Goal: Transaction & Acquisition: Purchase product/service

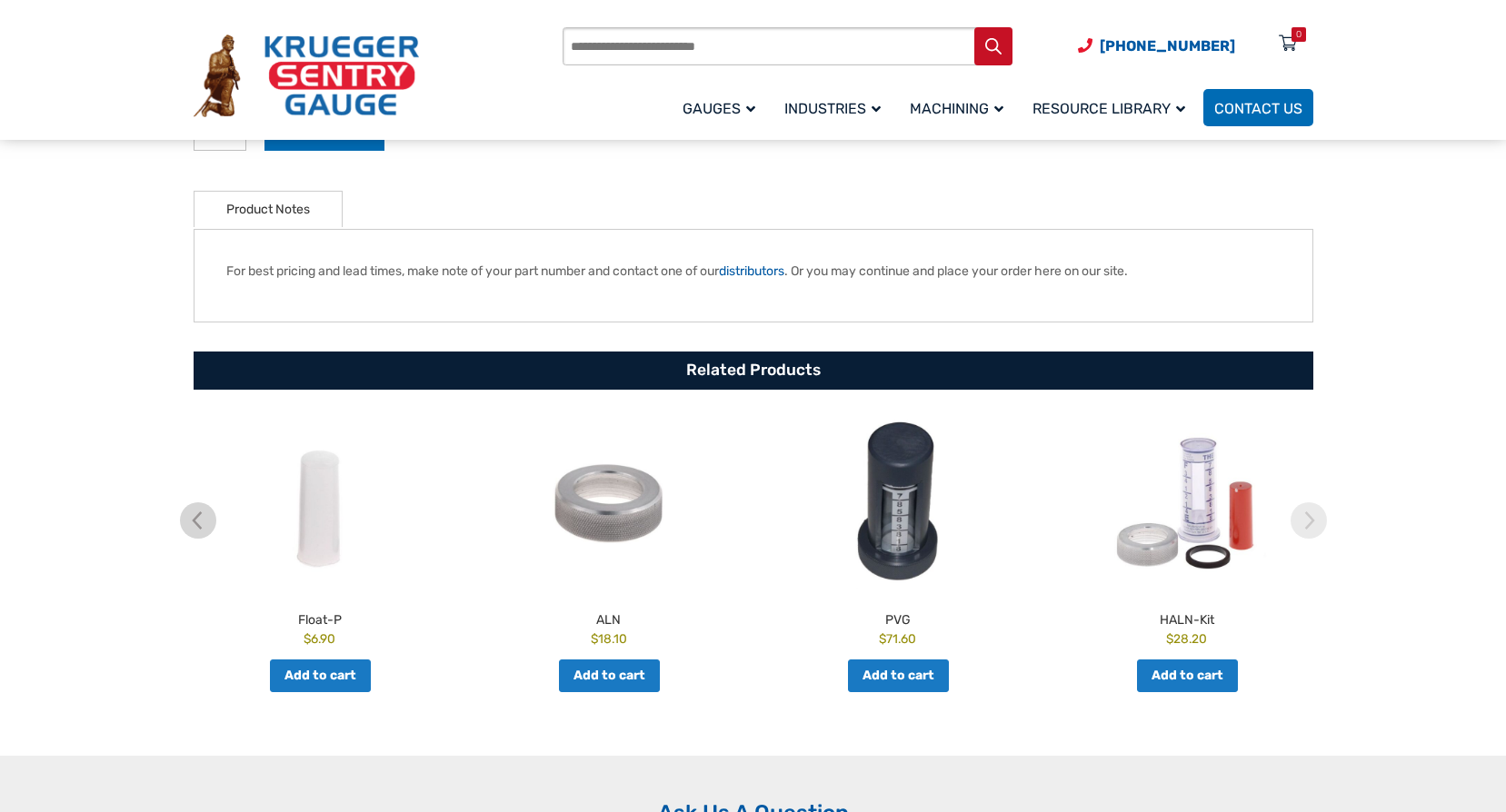
scroll to position [727, 0]
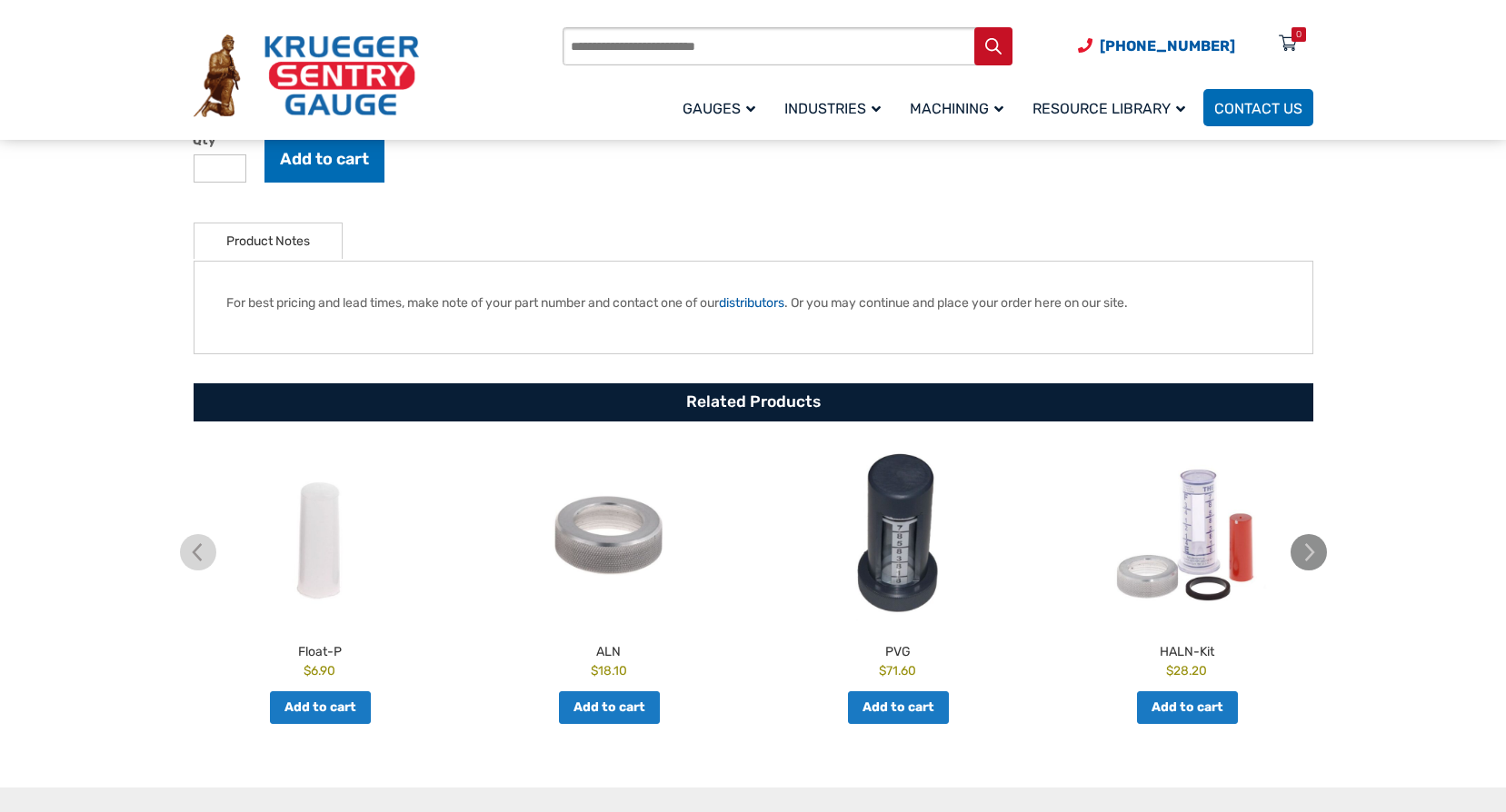
click at [1293, 549] on img at bounding box center [1308, 552] width 36 height 36
click at [1295, 547] on img at bounding box center [1308, 552] width 36 height 36
click at [1302, 546] on img at bounding box center [1308, 552] width 36 height 36
click at [190, 540] on img at bounding box center [197, 552] width 36 height 36
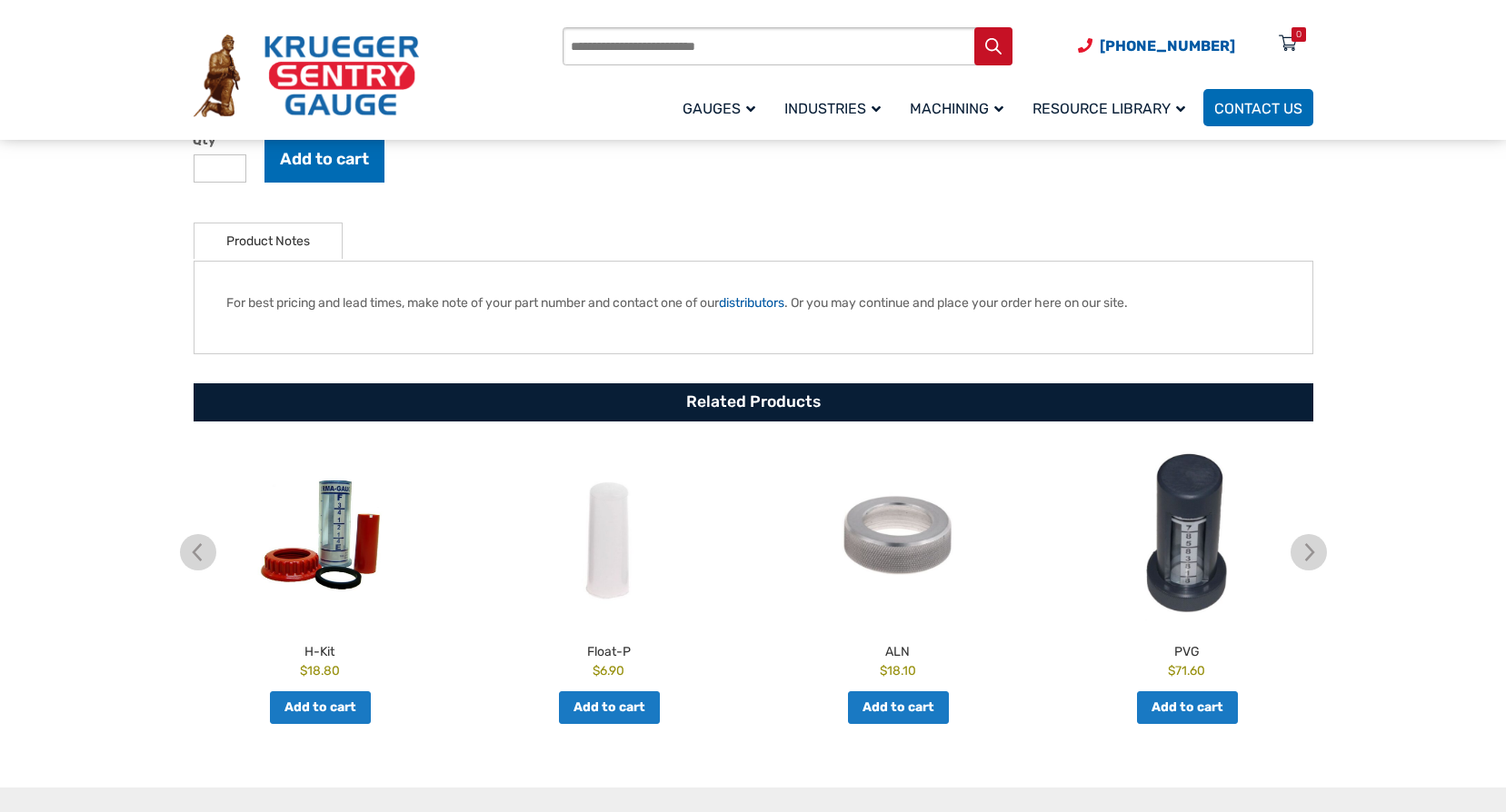
click at [326, 548] on img at bounding box center [319, 536] width 279 height 173
